Goal: Task Accomplishment & Management: Complete application form

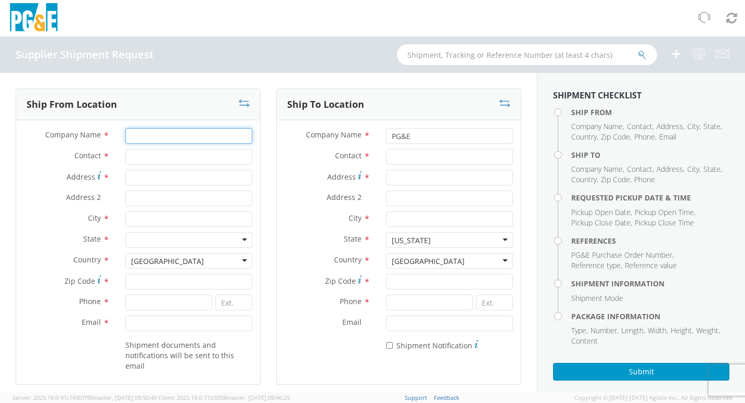
click at [154, 133] on input "Company Name *" at bounding box center [188, 136] width 127 height 16
type input "[PERSON_NAME] Sealing Technologies"
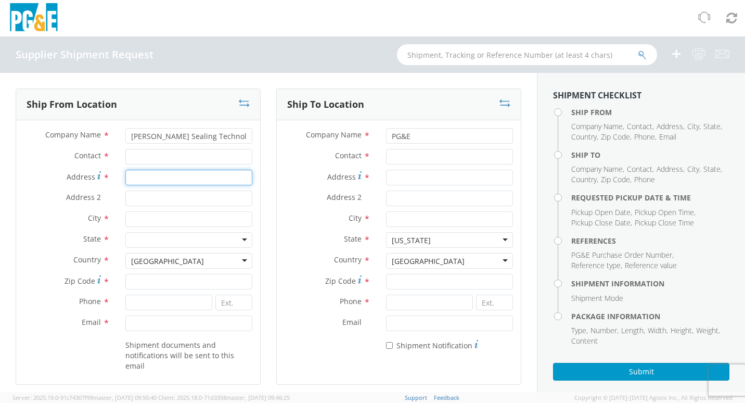
type input "1666 [GEOGRAPHIC_DATA]"
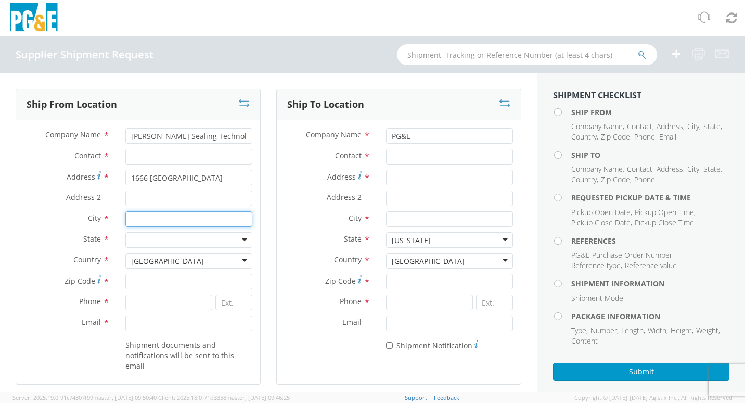
type input "PALMYRA"
type input "14522"
type input "3155977208"
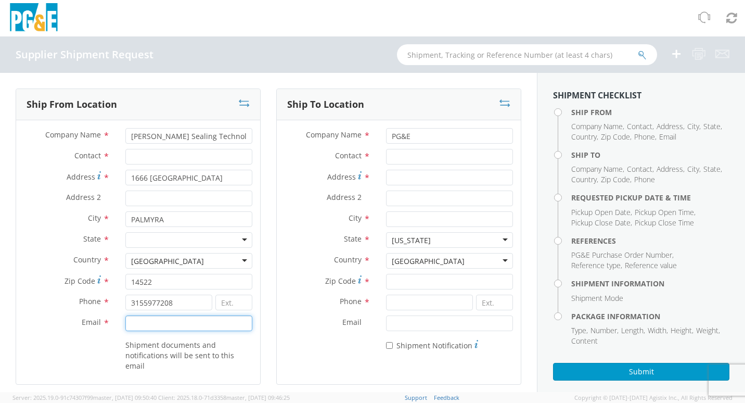
type input "[PERSON_NAME][EMAIL_ADDRESS][PERSON_NAME][PERSON_NAME][DOMAIN_NAME]"
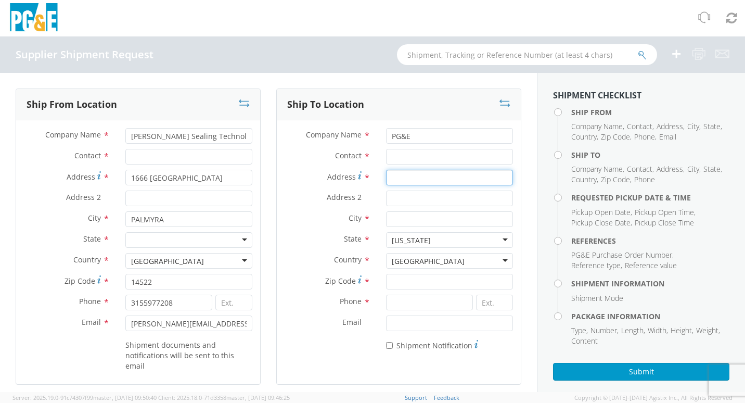
type input "[STREET_ADDRESS]"
type input "[GEOGRAPHIC_DATA]"
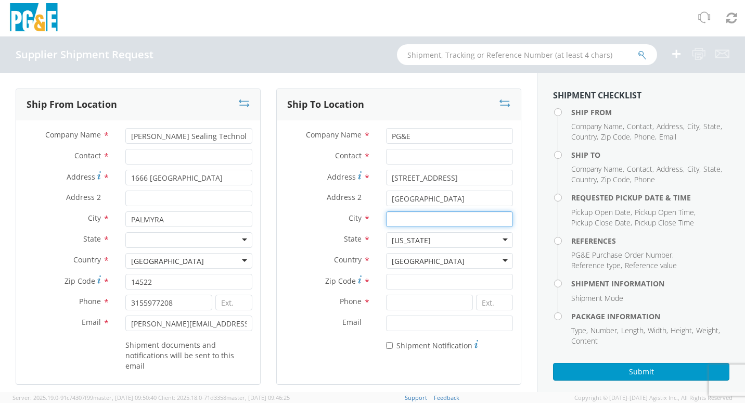
type input "SAN [PERSON_NAME] OBISPO"
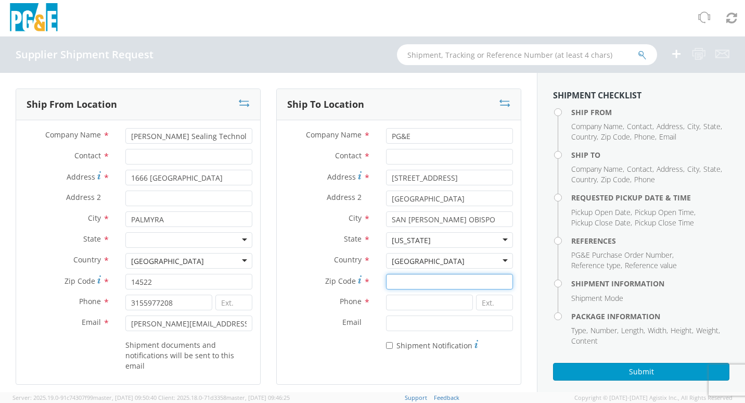
type input "93401"
type input "0000000000"
type input "09/16/2025"
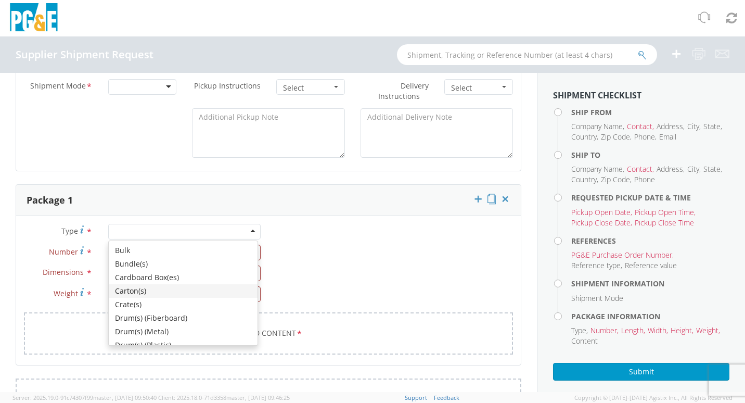
type input "09/16/2025"
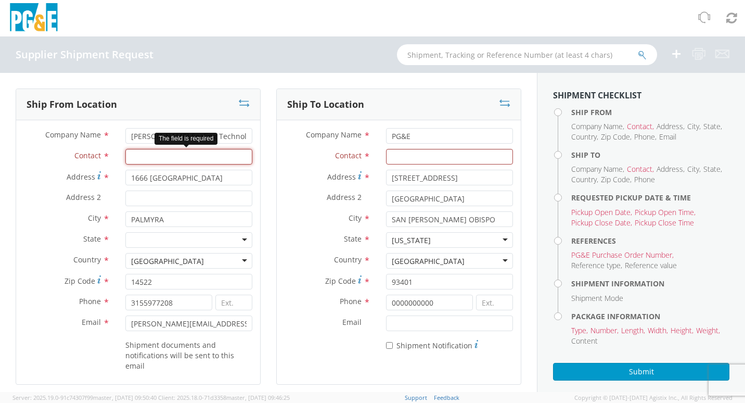
click at [147, 157] on input "Contact *" at bounding box center [188, 157] width 127 height 16
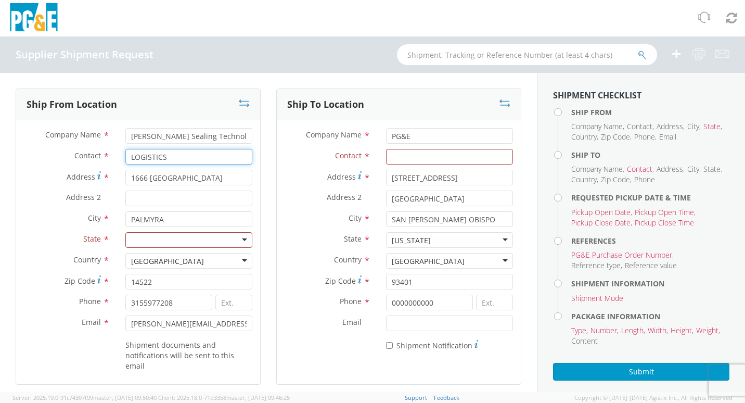
type input "LOGISTICS"
click at [193, 245] on div at bounding box center [188, 240] width 127 height 16
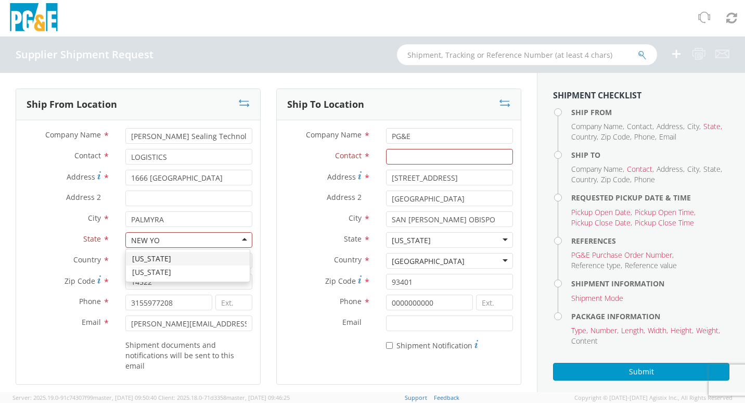
type input "[US_STATE]"
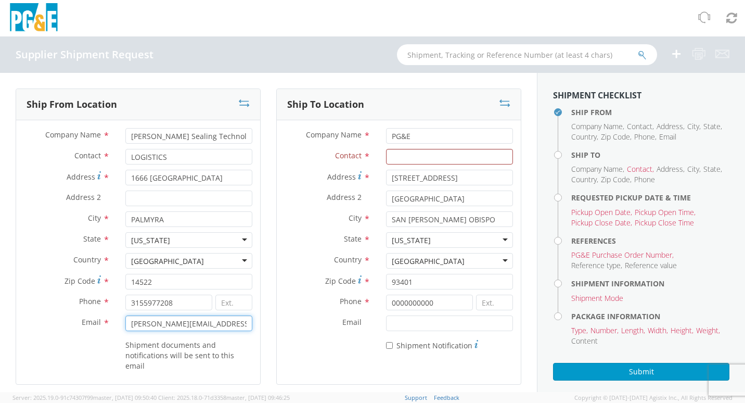
drag, startPoint x: 128, startPoint y: 325, endPoint x: 277, endPoint y: 326, distance: 148.8
click at [277, 326] on div "Ship From Location Company Name * [PERSON_NAME] Sealing Technologies Contact * …" at bounding box center [268, 242] width 521 height 309
type input "[EMAIL_ADDRESS][PERSON_NAME][DOMAIN_NAME]"
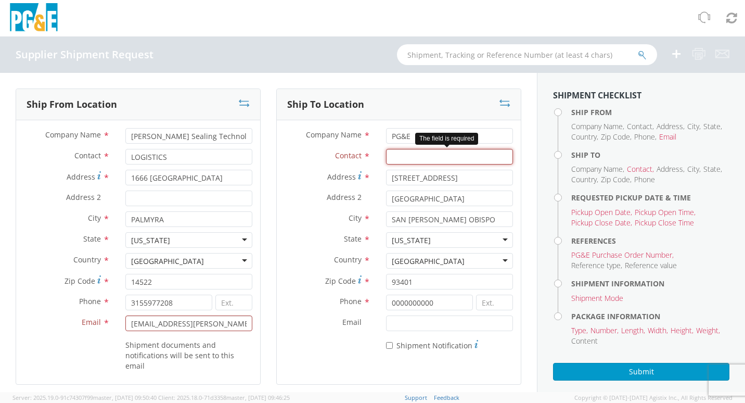
click at [447, 158] on input "Contact *" at bounding box center [449, 157] width 127 height 16
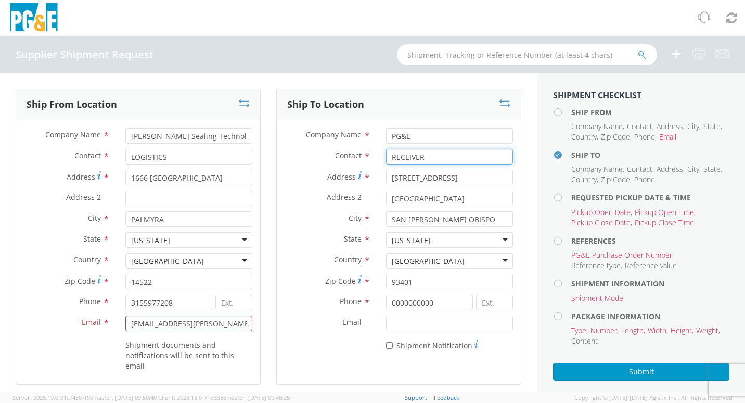
type input "RECEIVER"
click at [307, 217] on label "City *" at bounding box center [327, 218] width 101 height 14
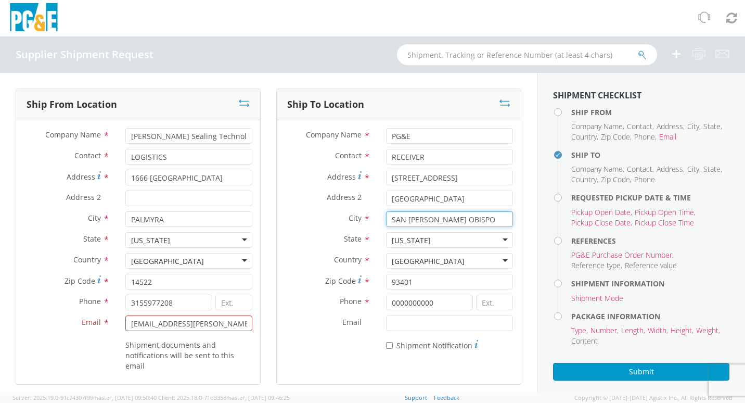
click at [386, 217] on input "SAN [PERSON_NAME] OBISPO" at bounding box center [449, 219] width 127 height 16
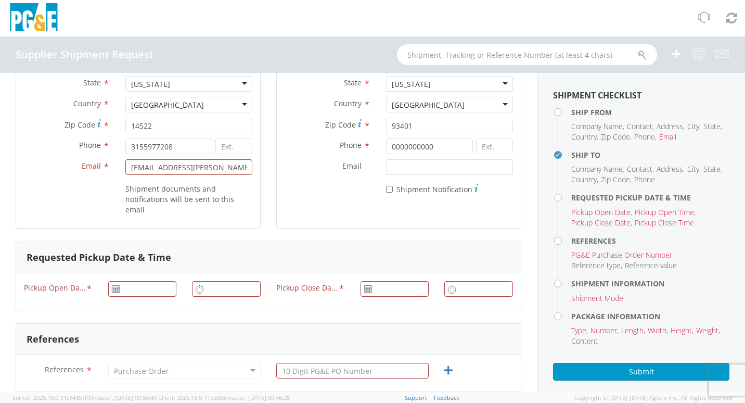
scroll to position [208, 0]
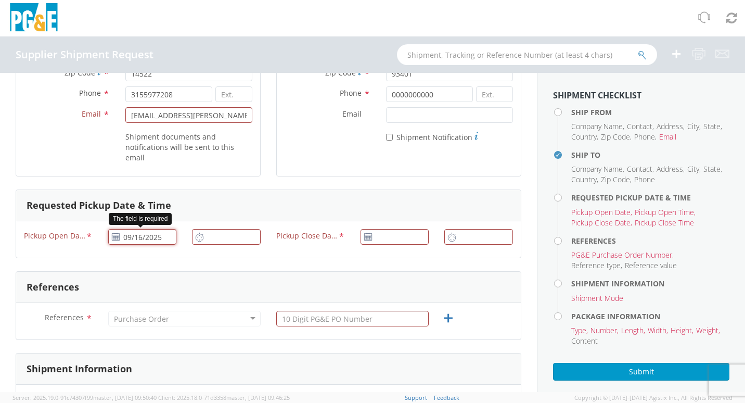
click at [140, 235] on input "09/16/2025" at bounding box center [142, 237] width 69 height 16
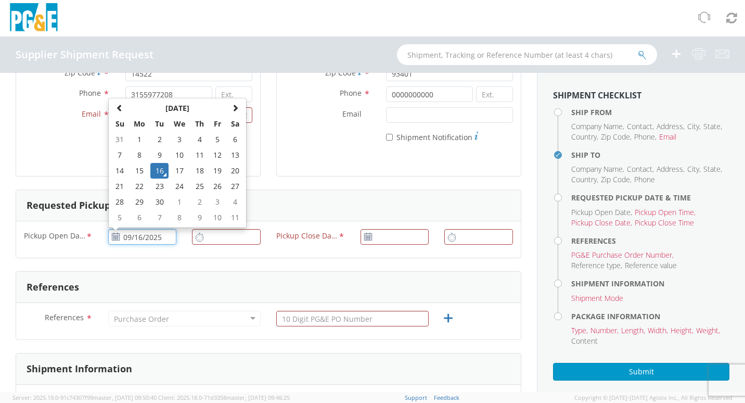
click at [123, 236] on input "09/16/2025" at bounding box center [142, 237] width 69 height 16
click at [180, 170] on td "17" at bounding box center [180, 171] width 22 height 16
type input "09/17/2025"
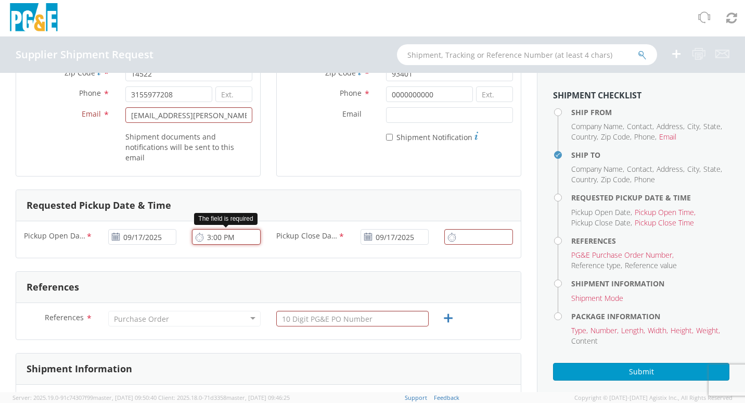
click at [206, 233] on input "3:00 PM" at bounding box center [226, 237] width 69 height 16
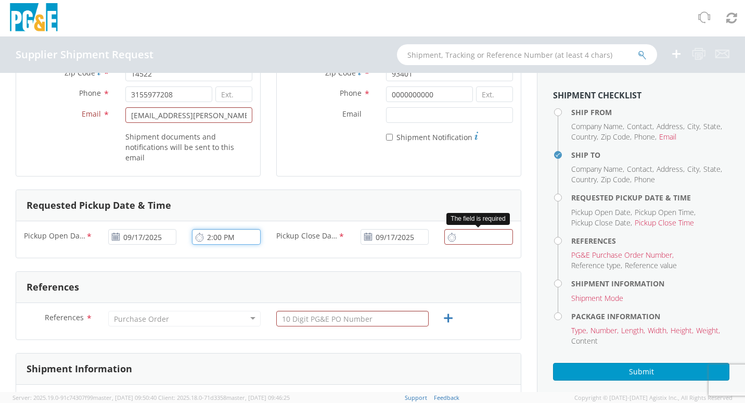
type input "2:00 PM"
click at [458, 237] on input "3:00 PM" at bounding box center [478, 237] width 69 height 16
click at [457, 239] on input "3:00 PM" at bounding box center [478, 237] width 69 height 16
click at [455, 239] on input "3:00 PM" at bounding box center [478, 237] width 69 height 16
type input "5:45 PM"
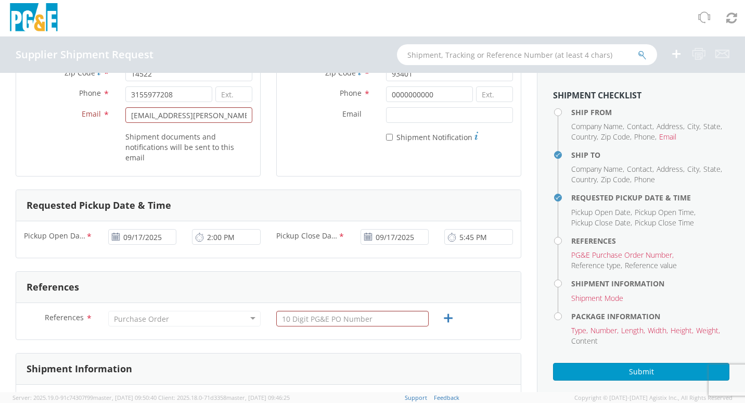
click at [404, 271] on div "References References * Purchase Order Purchase Order Account Type Activity ID …" at bounding box center [269, 305] width 506 height 69
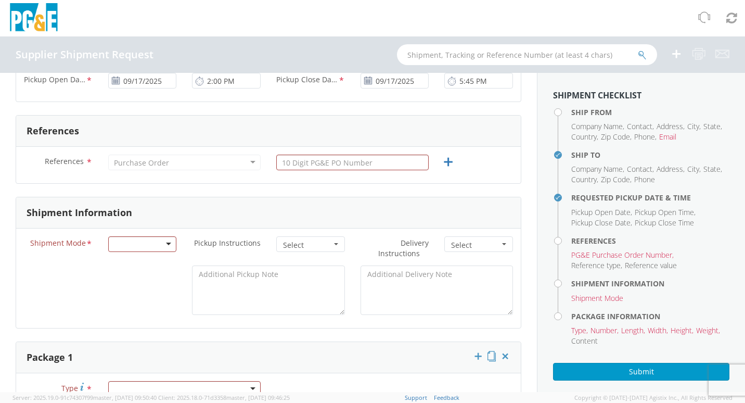
scroll to position [312, 0]
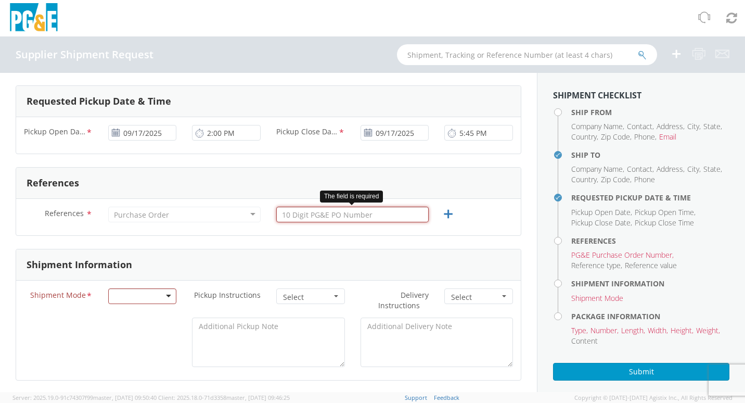
click at [313, 214] on input "text" at bounding box center [352, 215] width 152 height 16
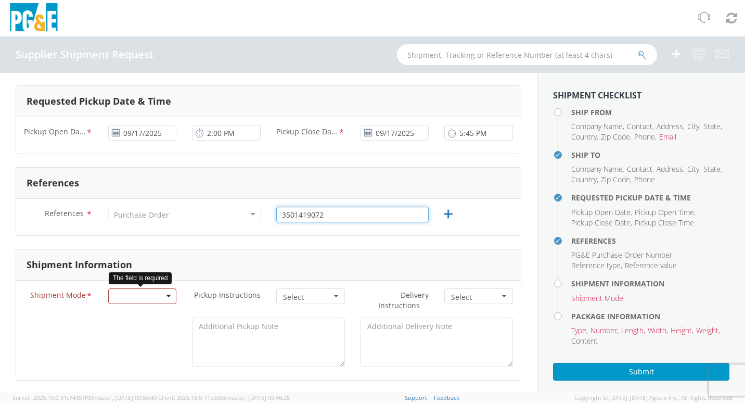
type input "3501419072"
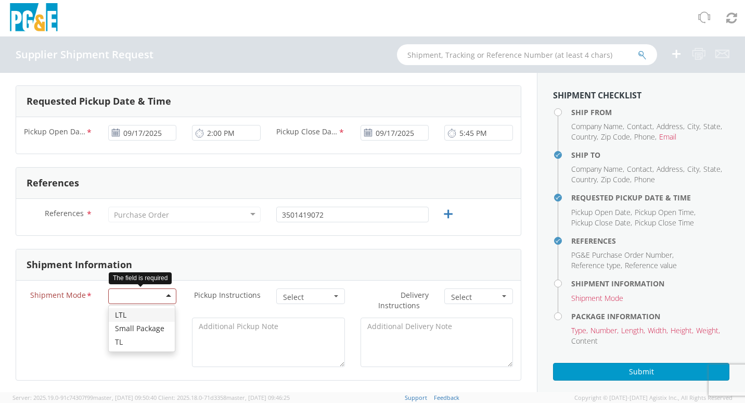
click at [163, 297] on div at bounding box center [142, 296] width 69 height 16
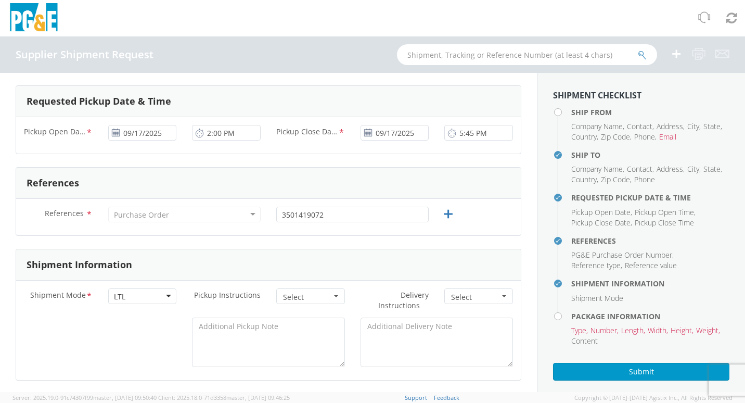
click at [338, 296] on button "Select" at bounding box center [310, 296] width 69 height 16
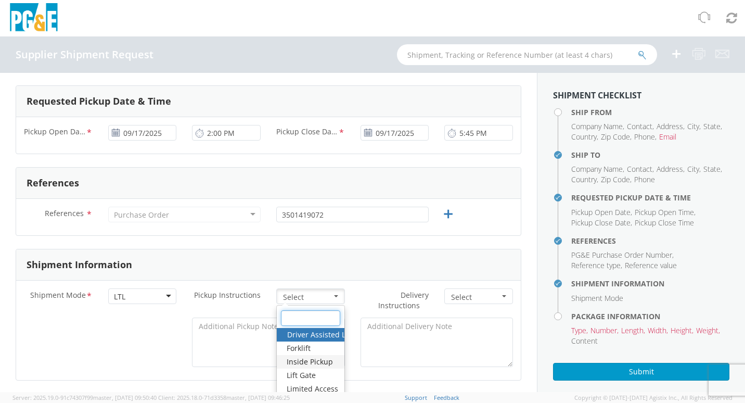
scroll to position [364, 0]
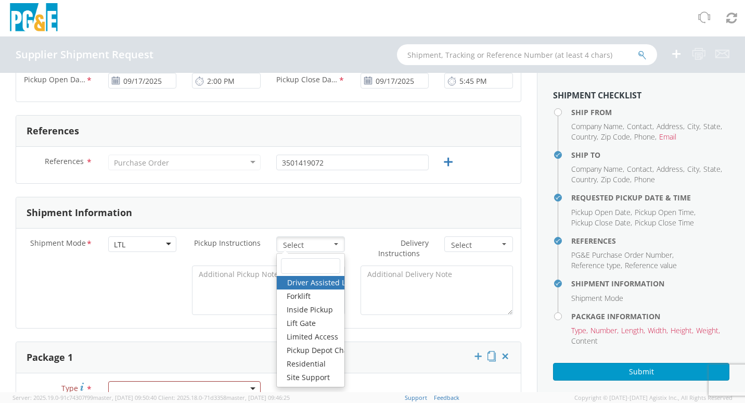
click at [353, 237] on label "Delivery Instructions *" at bounding box center [395, 248] width 84 height 24
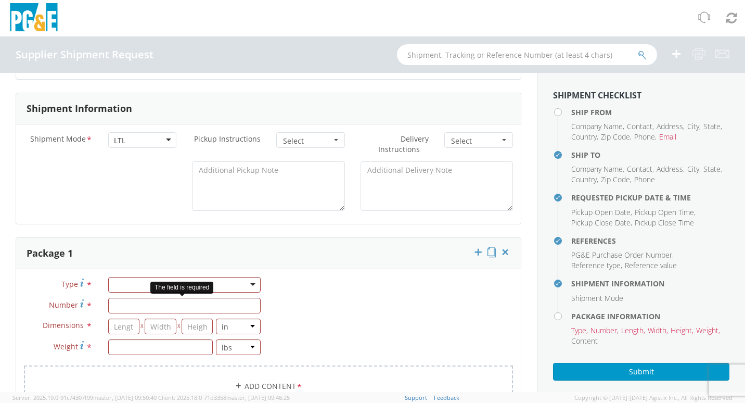
scroll to position [520, 0]
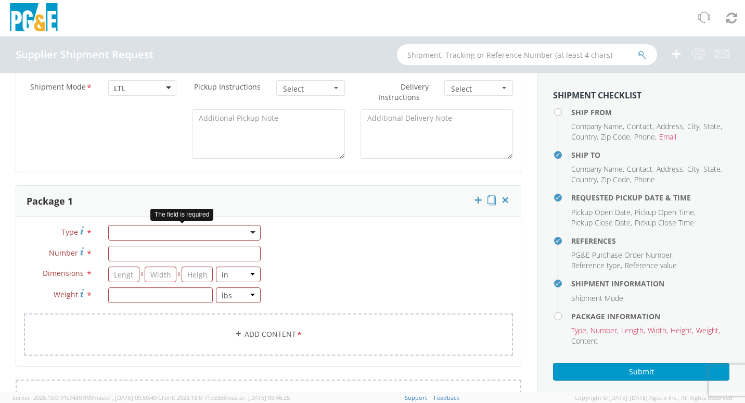
click at [131, 235] on div at bounding box center [184, 233] width 152 height 16
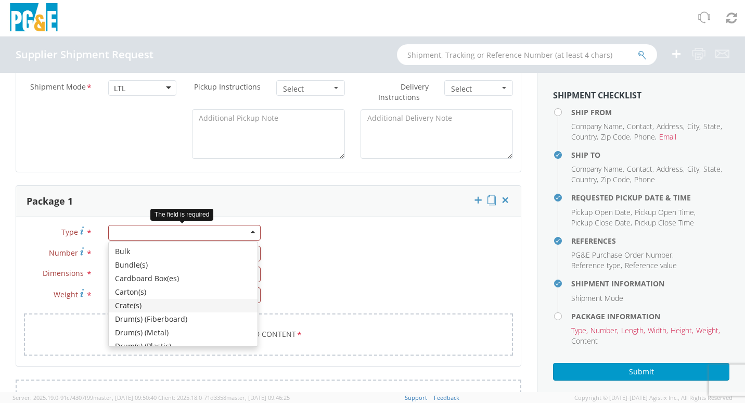
scroll to position [118, 0]
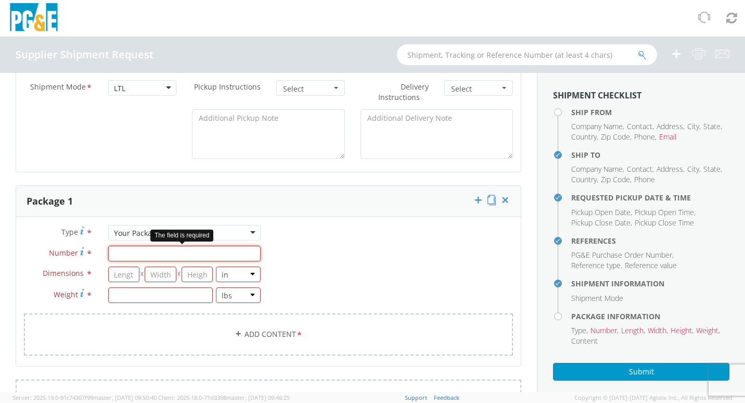
click at [169, 257] on input "Number *" at bounding box center [184, 254] width 152 height 16
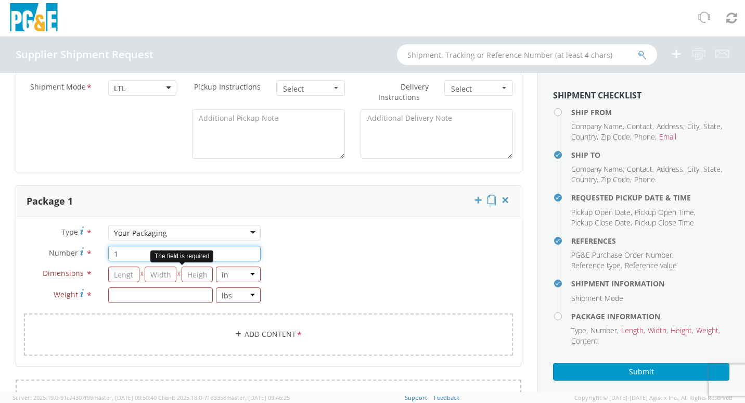
type input "1"
click at [123, 276] on input "number" at bounding box center [123, 274] width 31 height 16
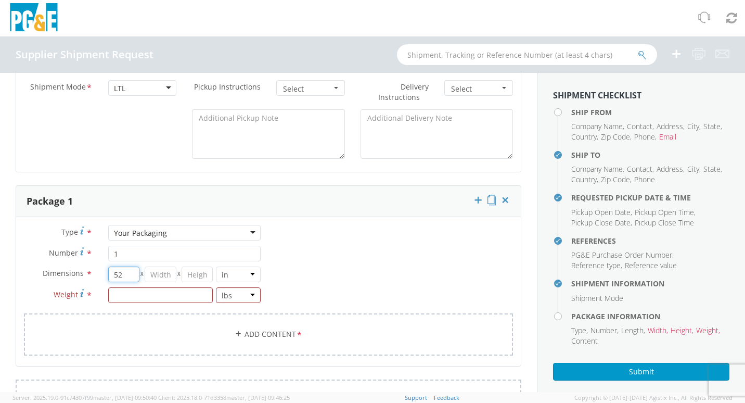
type input "52"
type input "17"
click at [128, 293] on input "number" at bounding box center [160, 295] width 105 height 16
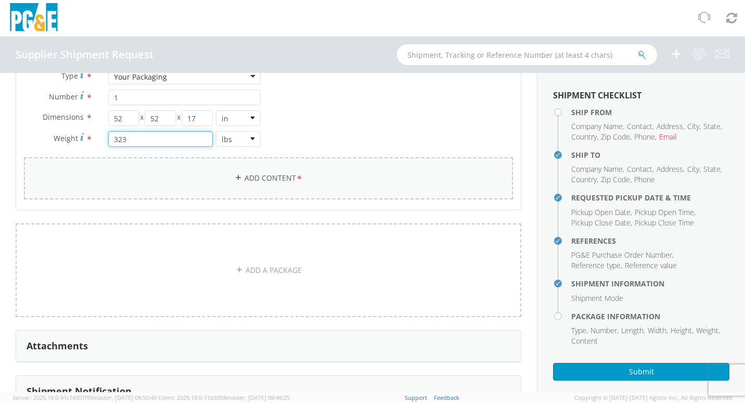
type input "323"
click at [261, 174] on link "Add Content *" at bounding box center [268, 178] width 489 height 42
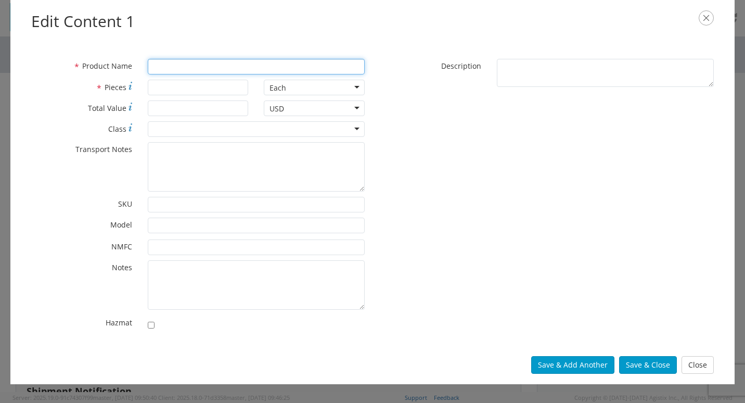
click at [189, 68] on input "* Product Name" at bounding box center [256, 67] width 217 height 16
type input "GASKETS AND WASHERS"
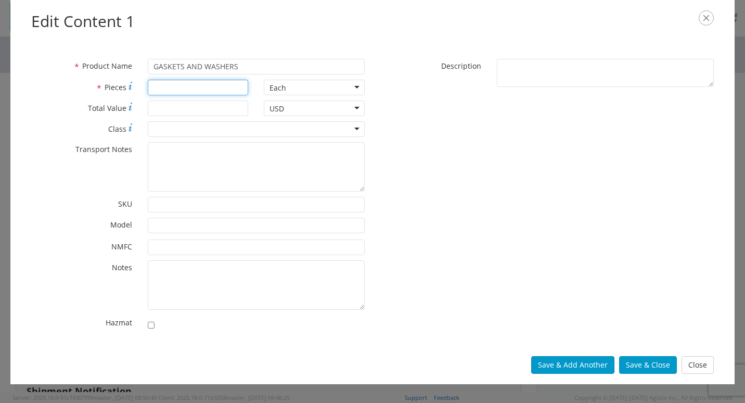
click at [191, 91] on input "* Pieces" at bounding box center [198, 88] width 101 height 16
type input "1"
click at [197, 106] on input "* Total Value" at bounding box center [198, 108] width 101 height 16
type input "2298.33"
click at [204, 123] on div at bounding box center [256, 129] width 217 height 16
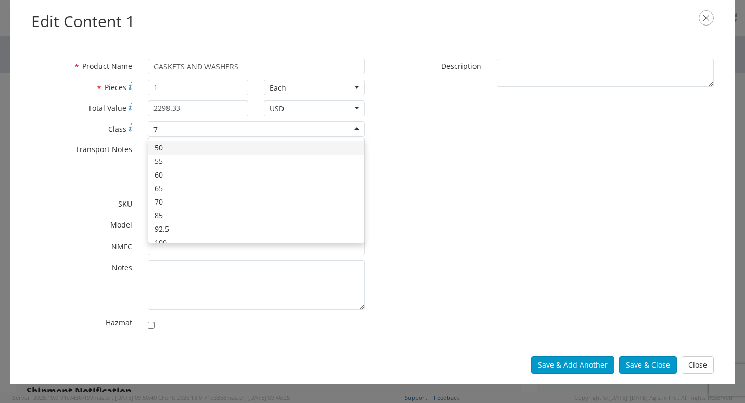
type input "70"
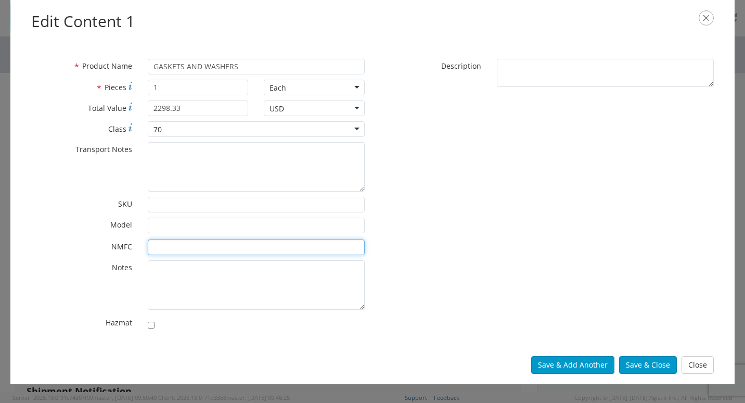
click at [201, 244] on input "* NMFC" at bounding box center [256, 247] width 217 height 16
type input "194120-09"
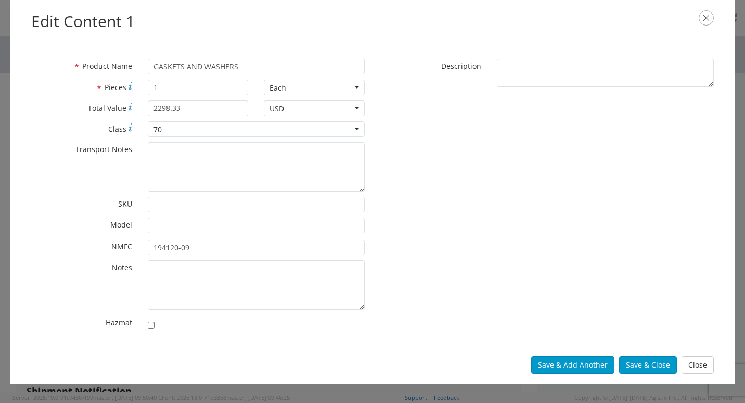
click at [92, 210] on div "* SKU" at bounding box center [197, 205] width 349 height 16
click at [644, 358] on button "Save & Close" at bounding box center [648, 365] width 58 height 18
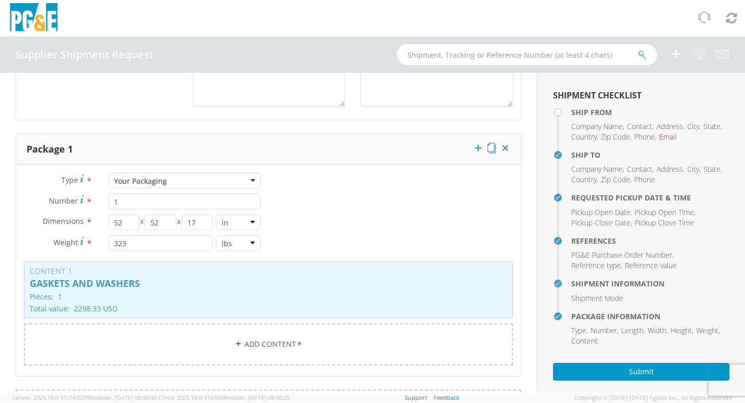
scroll to position [12, 0]
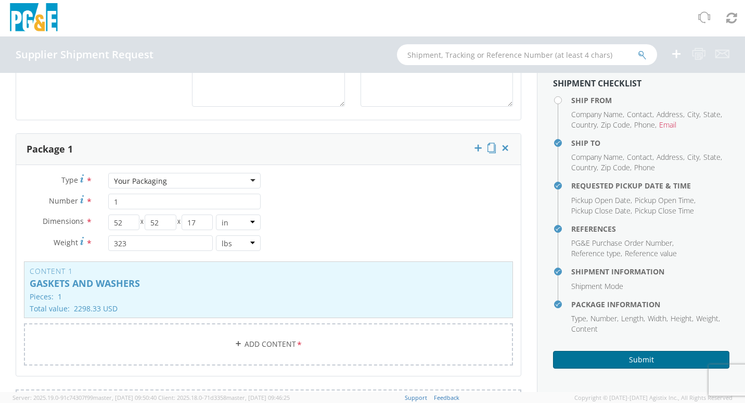
click at [656, 365] on button "Submit" at bounding box center [641, 360] width 176 height 18
click at [643, 360] on button "Submit" at bounding box center [641, 360] width 176 height 18
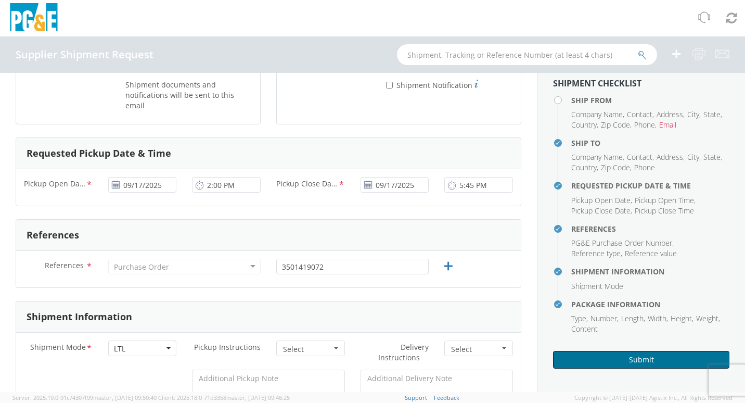
scroll to position [0, 0]
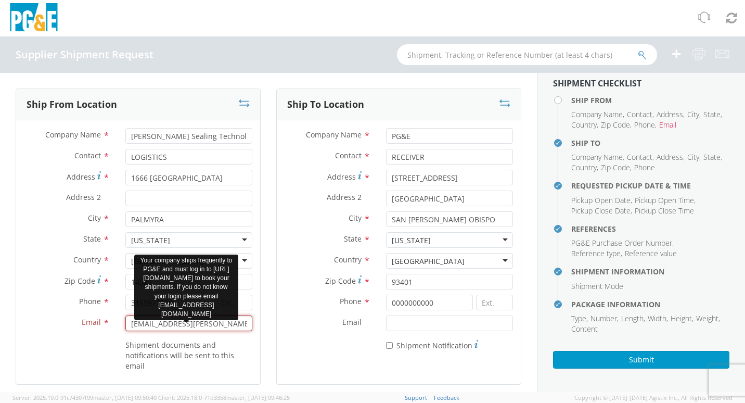
click at [146, 325] on input "[EMAIL_ADDRESS][PERSON_NAME][DOMAIN_NAME]" at bounding box center [188, 323] width 127 height 16
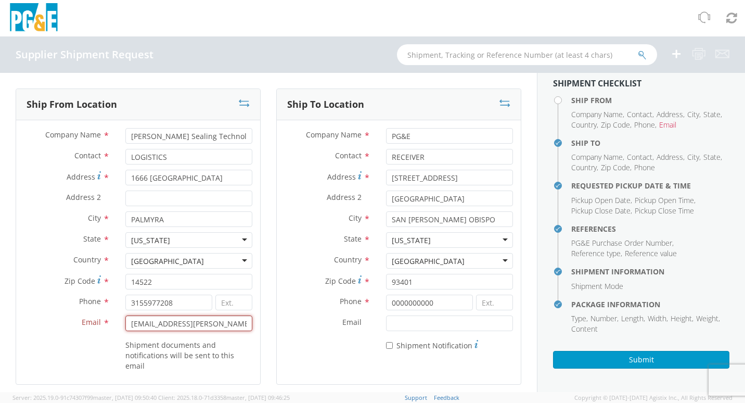
drag, startPoint x: 133, startPoint y: 321, endPoint x: 273, endPoint y: 320, distance: 140.5
click at [273, 320] on div "Ship From Location Company Name * [PERSON_NAME] Sealing Technologies Contact * …" at bounding box center [268, 242] width 521 height 309
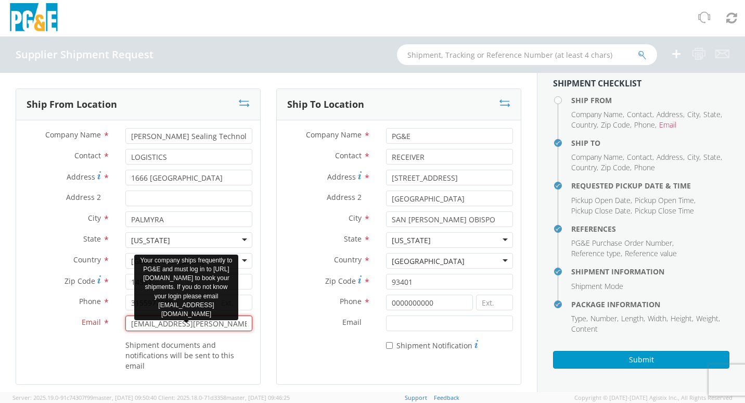
click at [134, 325] on input "[EMAIL_ADDRESS][PERSON_NAME][DOMAIN_NAME]" at bounding box center [188, 323] width 127 height 16
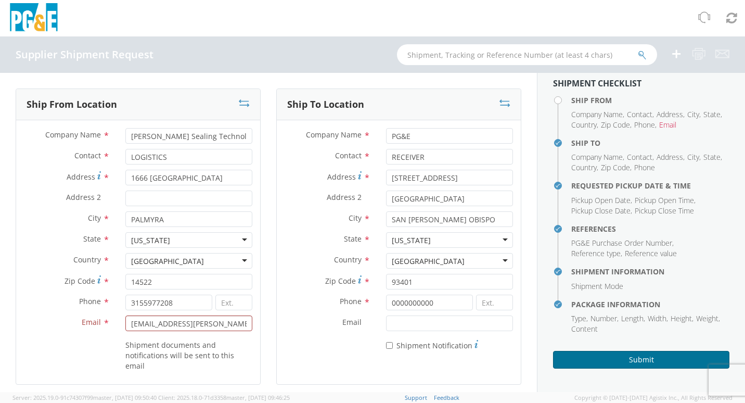
click at [630, 363] on button "Submit" at bounding box center [641, 360] width 176 height 18
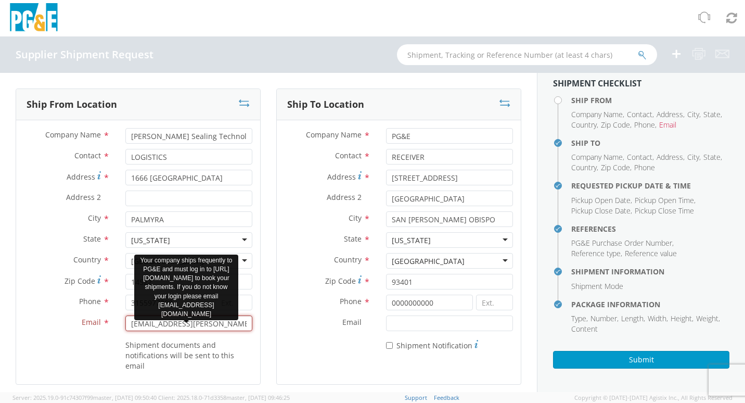
click at [193, 322] on input "[EMAIL_ADDRESS][PERSON_NAME][DOMAIN_NAME]" at bounding box center [188, 323] width 127 height 16
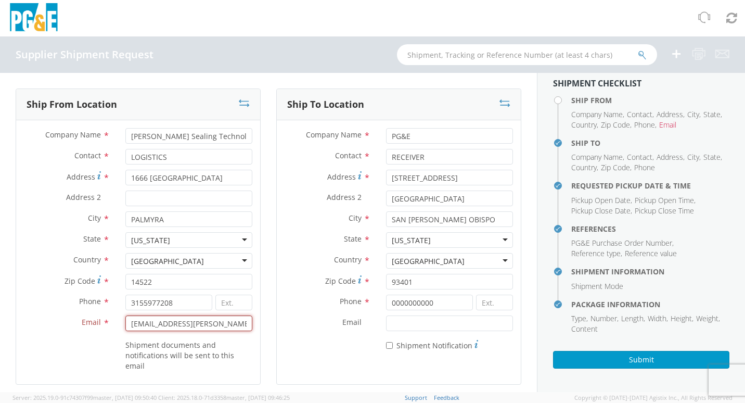
type input "[EMAIL_ADDRESS][PERSON_NAME][DOMAIN_NAME]"
click at [302, 308] on div "Phone * 0000000000" at bounding box center [399, 302] width 244 height 16
click at [415, 324] on input "[EMAIL_ADDRESS][PERSON_NAME][DOMAIN_NAME]" at bounding box center [449, 323] width 127 height 16
drag, startPoint x: 496, startPoint y: 324, endPoint x: 265, endPoint y: 318, distance: 231.1
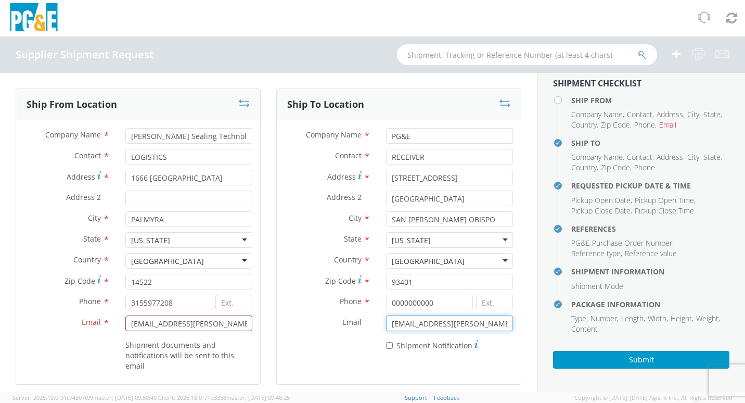
click at [268, 318] on div "Ship To Location Company Name * PG&E Contact * RECEIVER Address * [STREET_ADDRE…" at bounding box center [398, 242] width 261 height 309
drag, startPoint x: 236, startPoint y: 326, endPoint x: 19, endPoint y: 309, distance: 217.1
click at [19, 309] on div "Company Name * [PERSON_NAME] Sealing Technologies Contact * LOGISTICS Address *…" at bounding box center [138, 252] width 244 height 248
type input "[PERSON_NAME][EMAIL_ADDRESS][PERSON_NAME][PERSON_NAME][DOMAIN_NAME]"
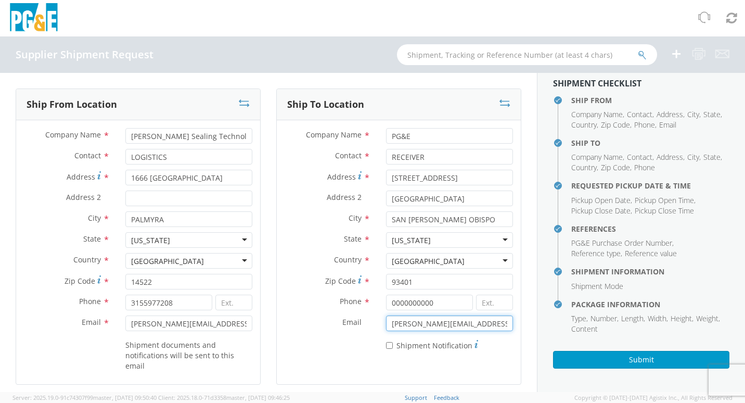
drag, startPoint x: 486, startPoint y: 324, endPoint x: 307, endPoint y: 319, distance: 179.0
click at [307, 319] on div "Email * [PERSON_NAME][EMAIL_ADDRESS][PERSON_NAME][PERSON_NAME][DOMAIN_NAME]" at bounding box center [399, 323] width 244 height 16
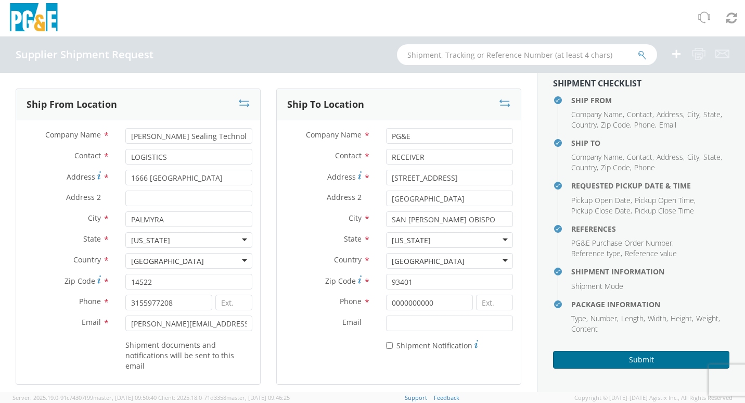
click at [658, 359] on button "Submit" at bounding box center [641, 360] width 176 height 18
